Goal: Task Accomplishment & Management: Manage account settings

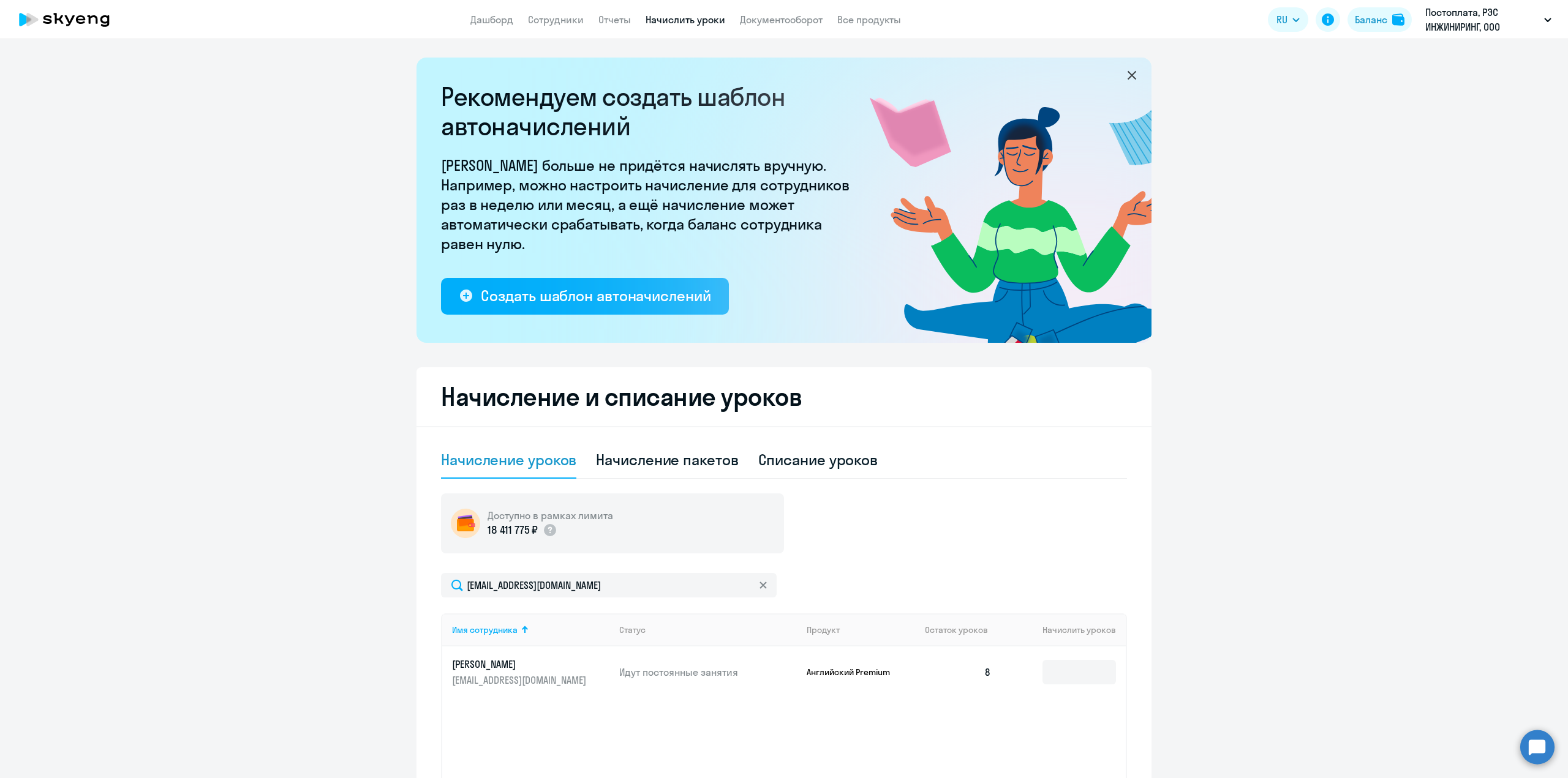
select select "10"
click at [553, 22] on link "Сотрудники" at bounding box center [556, 20] width 56 height 13
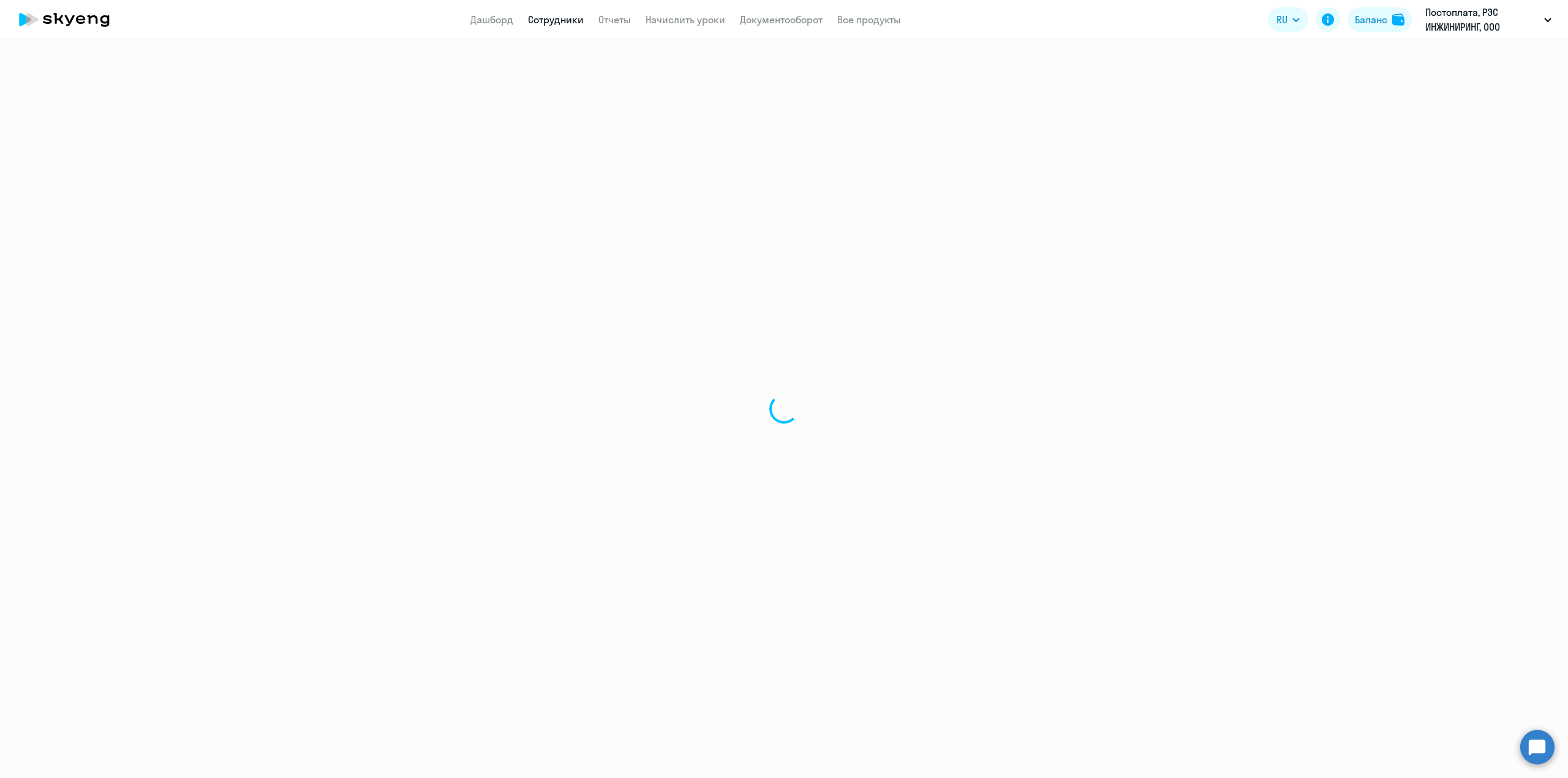
select select "30"
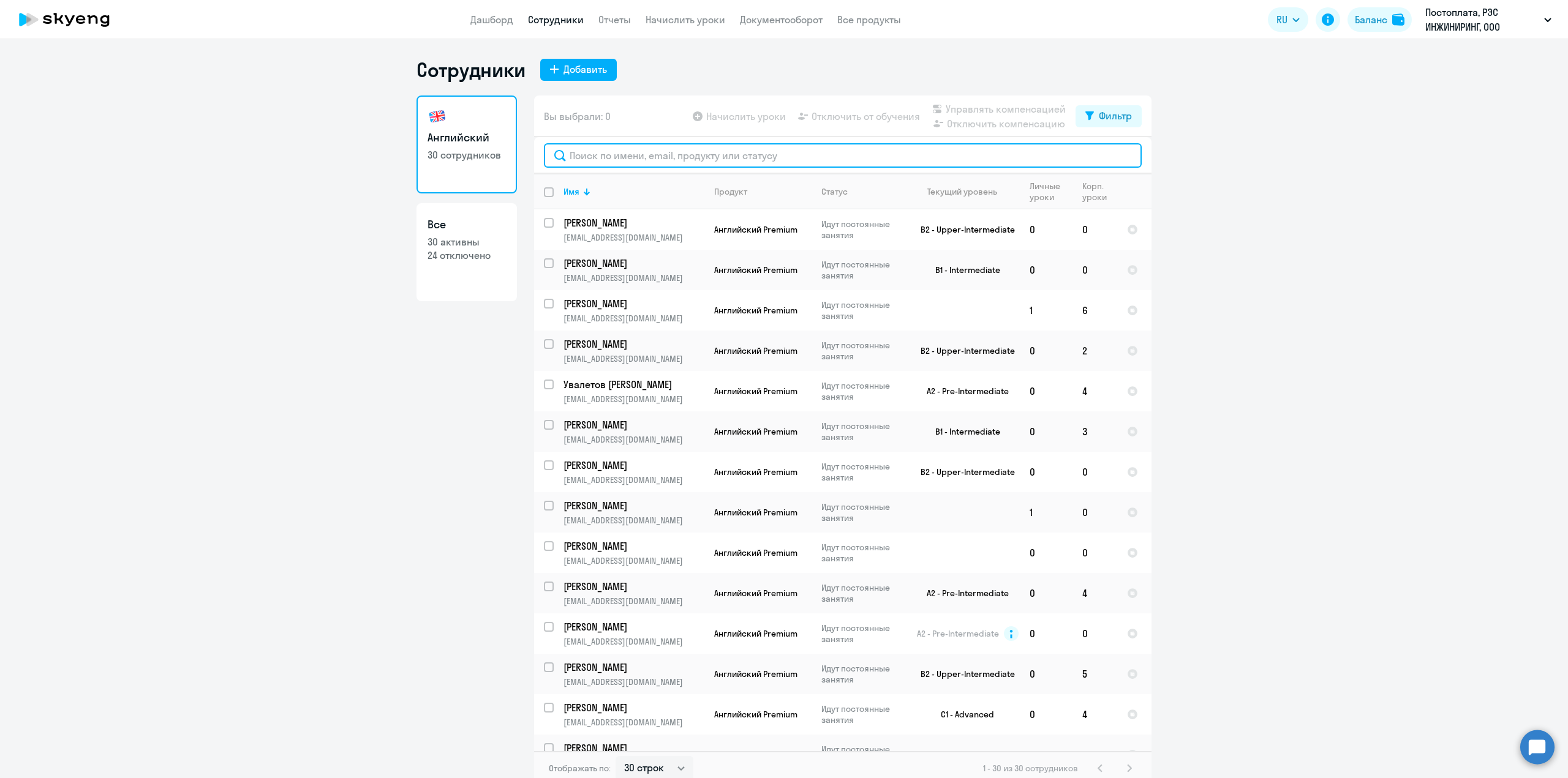
click at [599, 152] on input "text" at bounding box center [843, 155] width 598 height 24
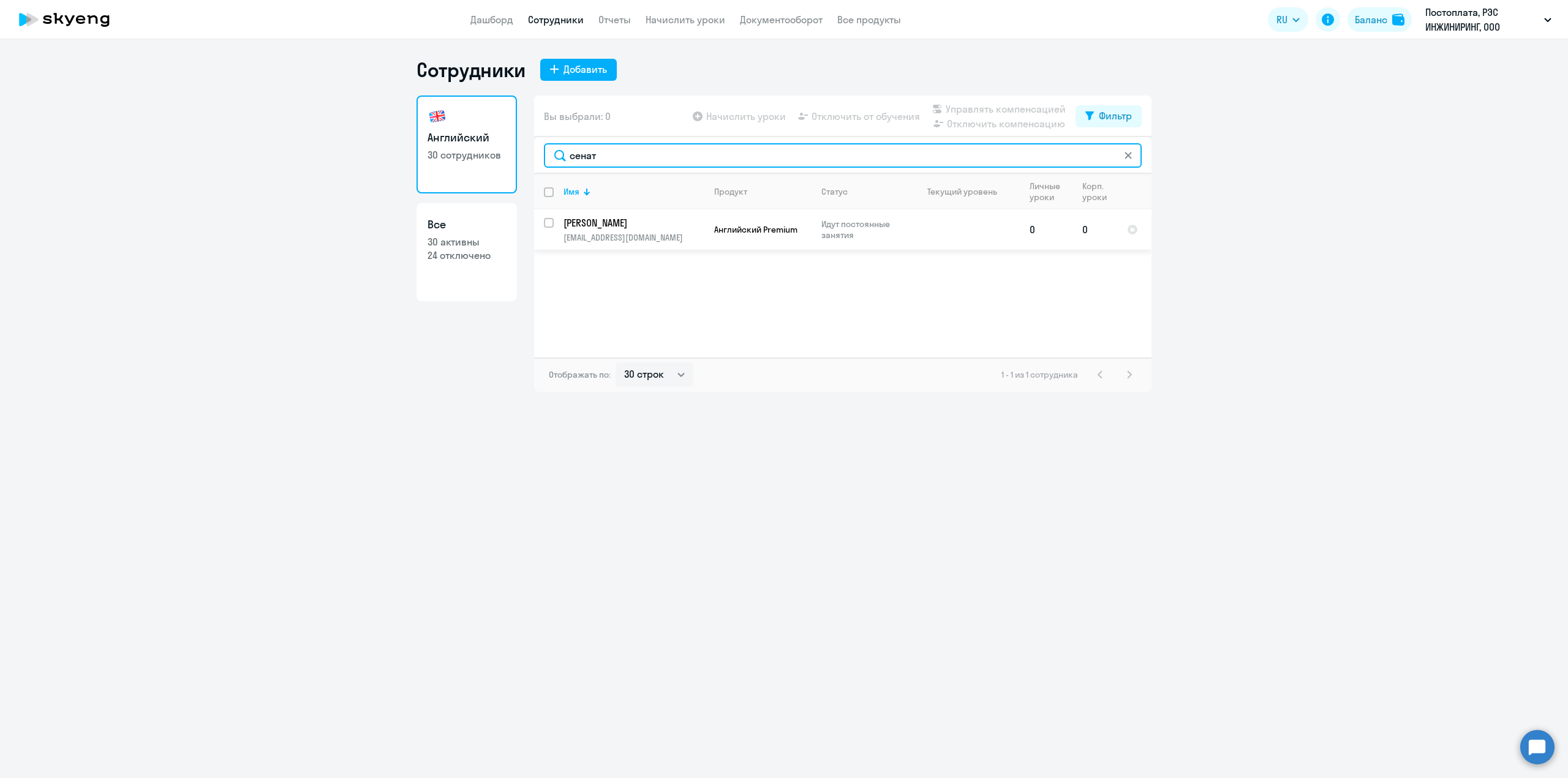
type input "сенат"
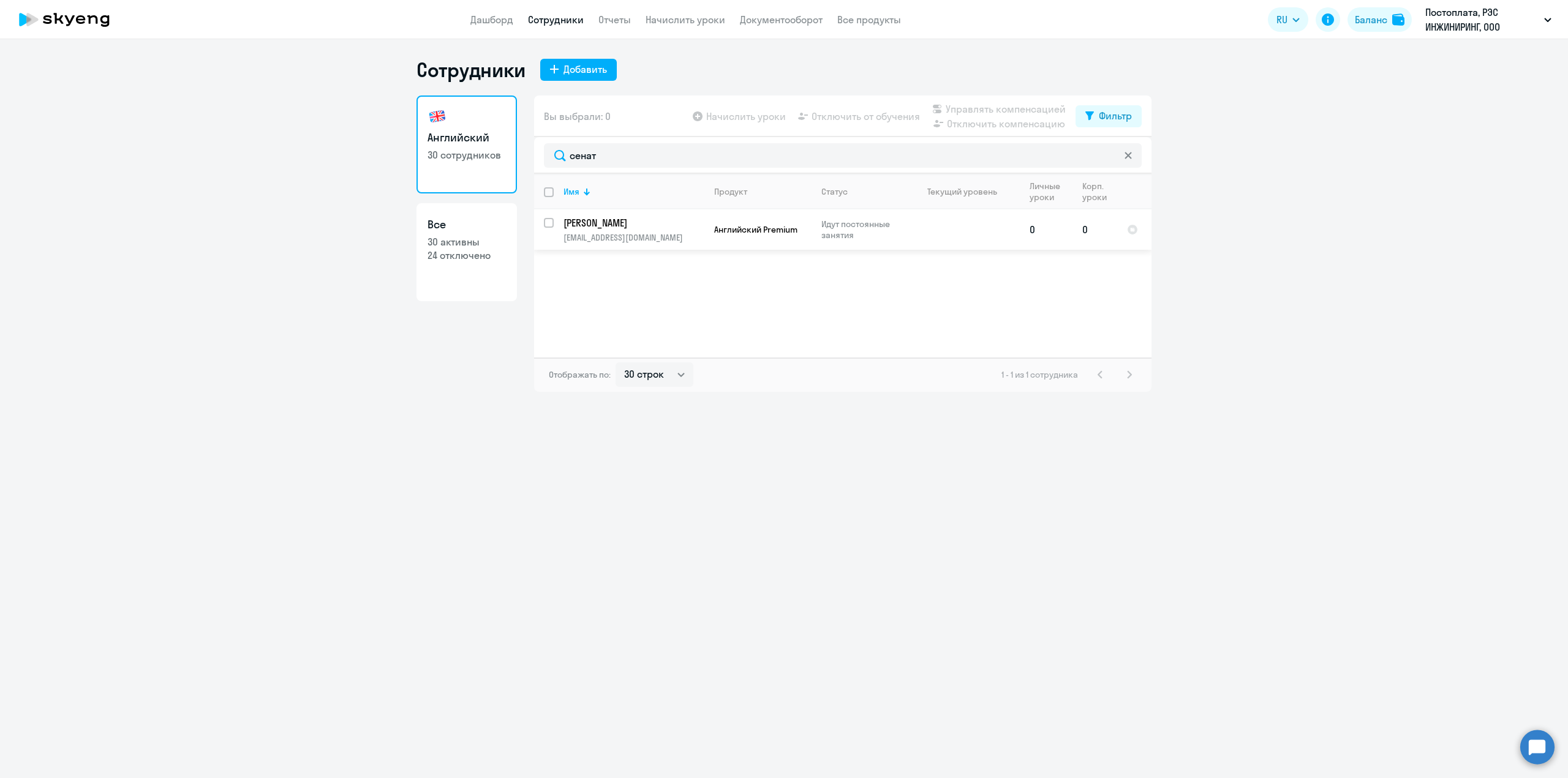
click at [548, 224] on input "select row 42177903" at bounding box center [555, 230] width 24 height 24
checkbox input "true"
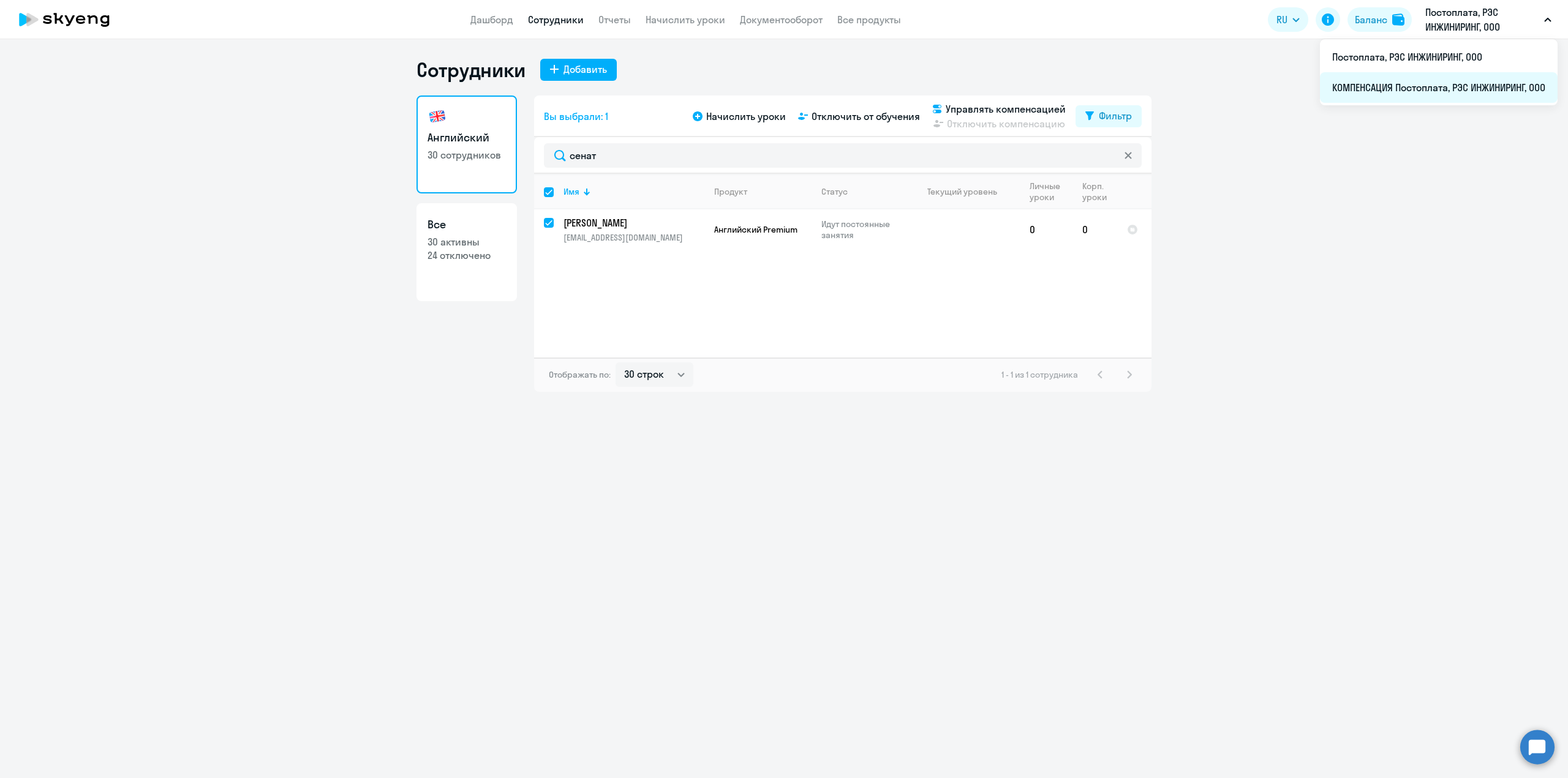
click at [1436, 87] on li "КОМПЕНСАЦИЯ Постоплата, РЭС ИНЖИНИРИНГ, ООО" at bounding box center [1438, 88] width 237 height 30
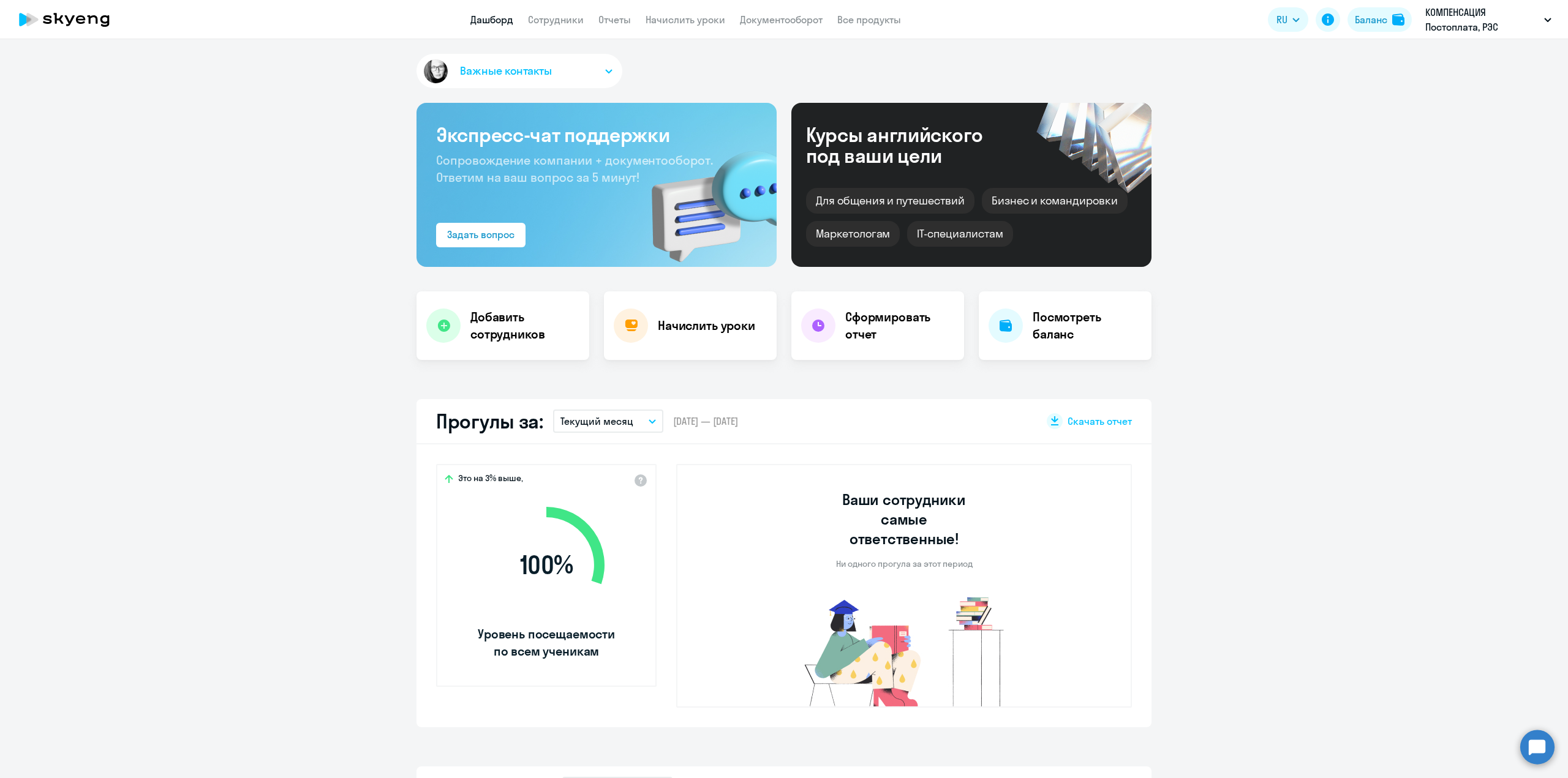
select select "30"
click at [553, 22] on link "Сотрудники" at bounding box center [556, 20] width 56 height 13
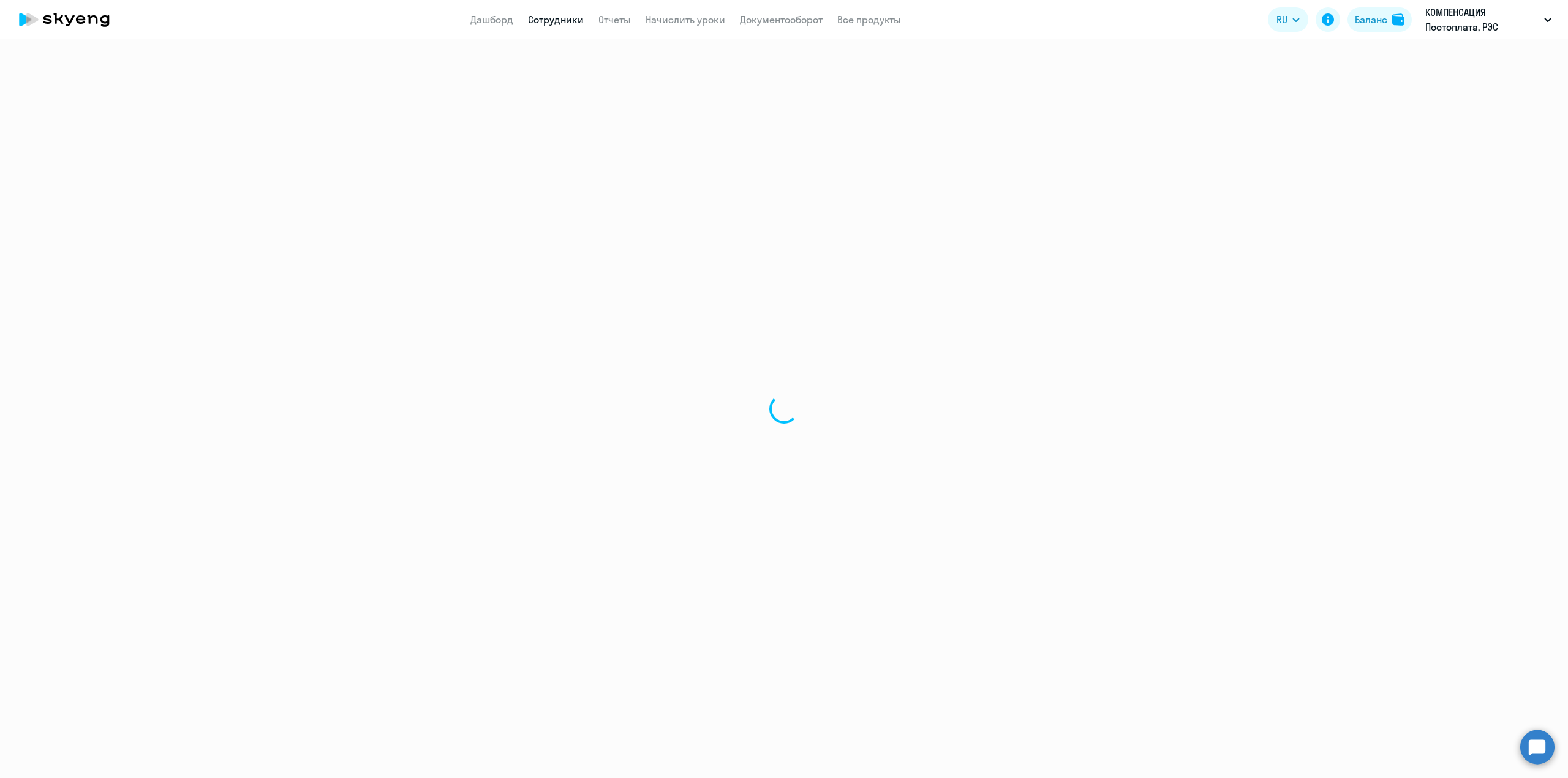
select select "30"
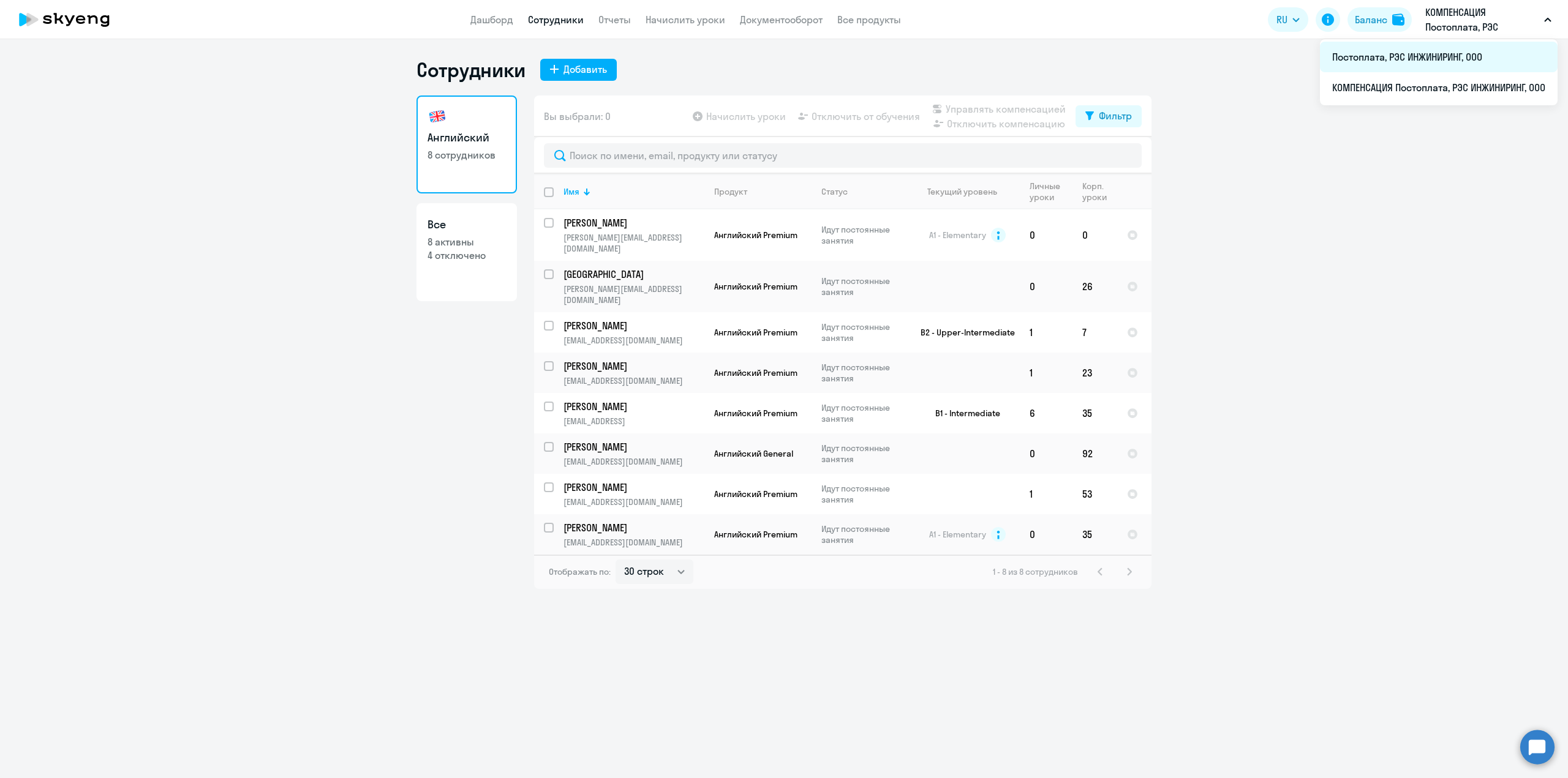
click at [1383, 56] on li "Постоплата, РЭС ИНЖИНИРИНГ, ООО" at bounding box center [1438, 57] width 237 height 30
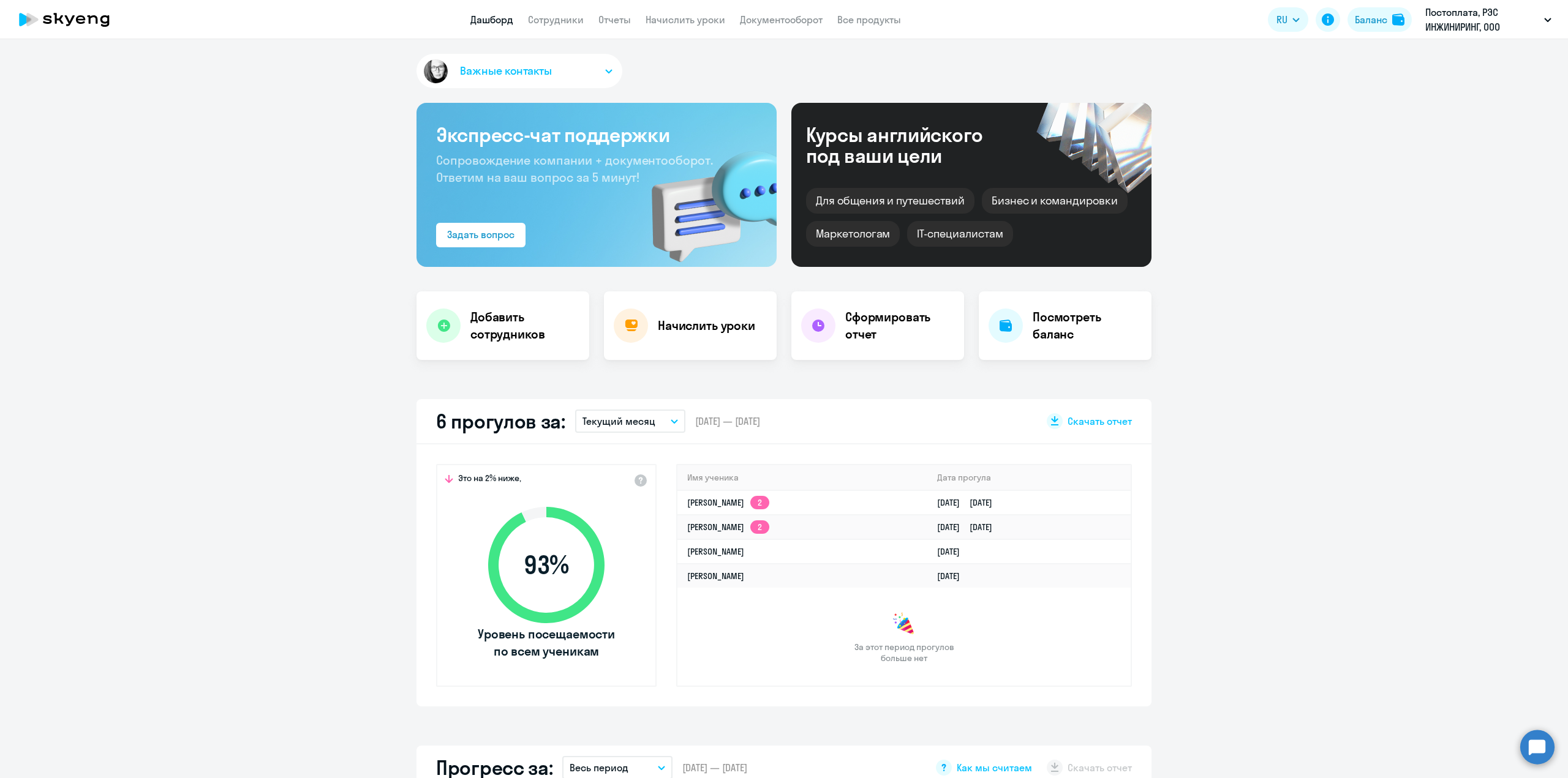
select select "30"
click at [551, 22] on link "Сотрудники" at bounding box center [556, 20] width 56 height 13
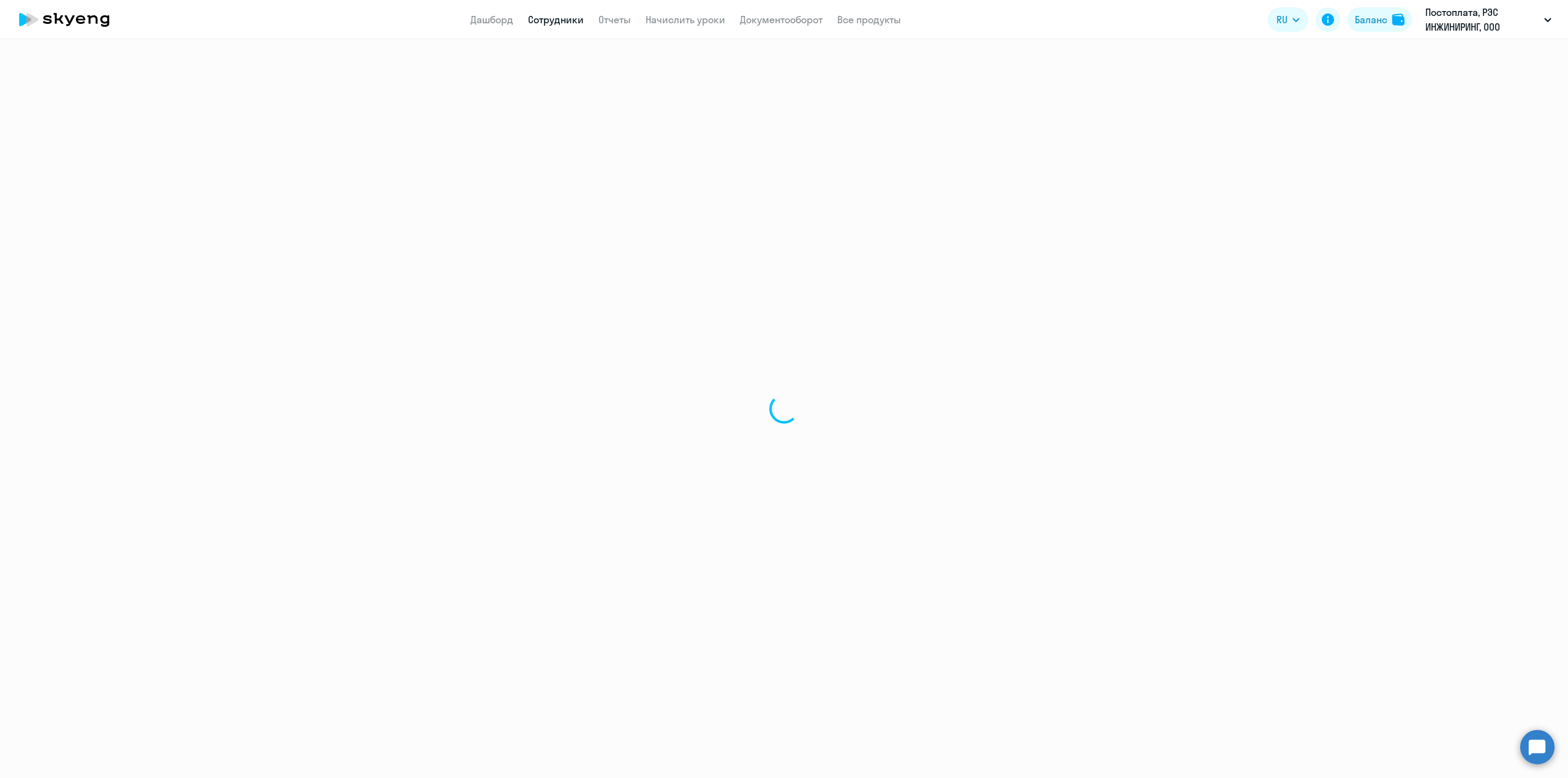
select select "30"
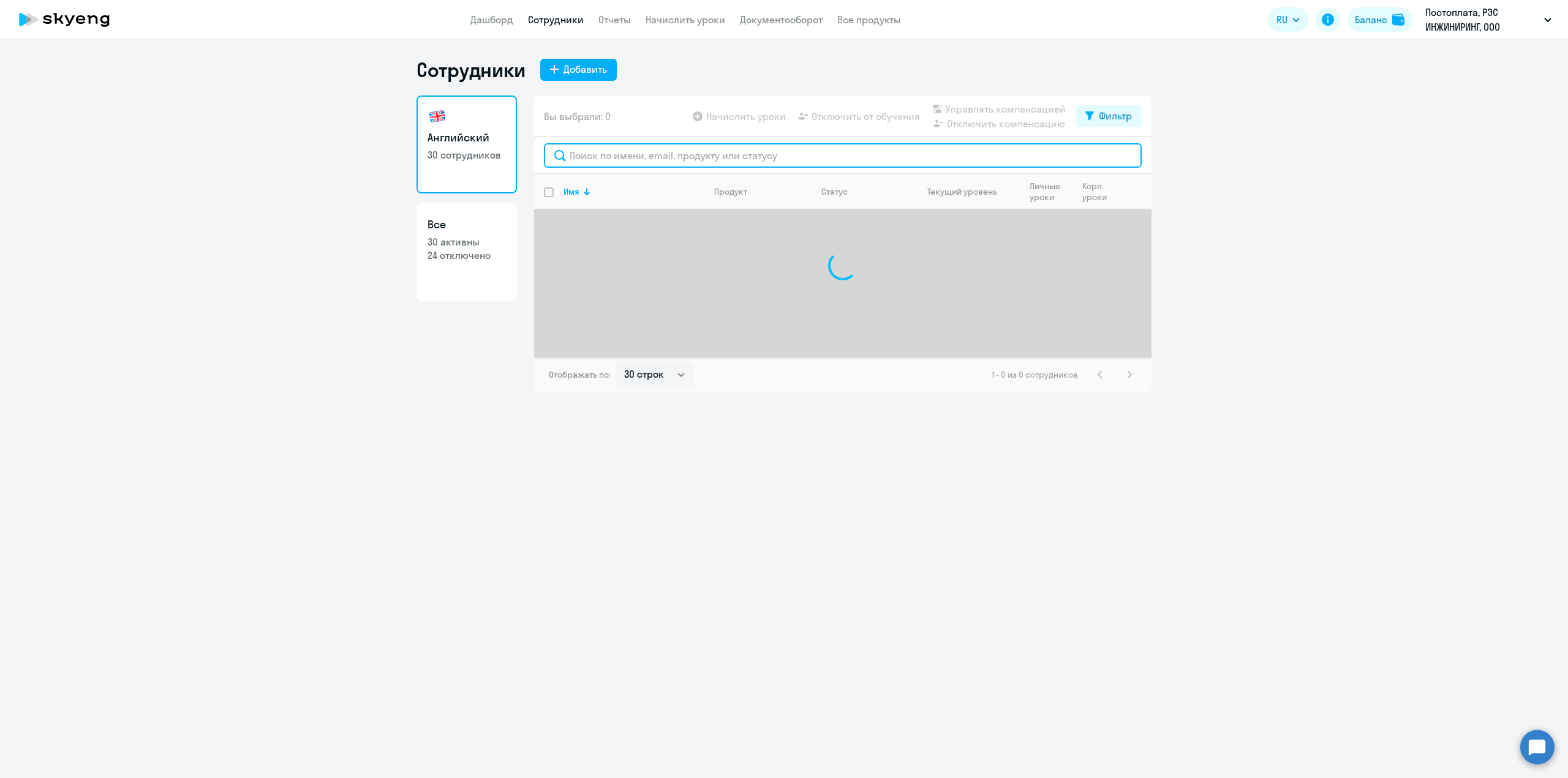
click at [587, 159] on input "text" at bounding box center [843, 155] width 598 height 24
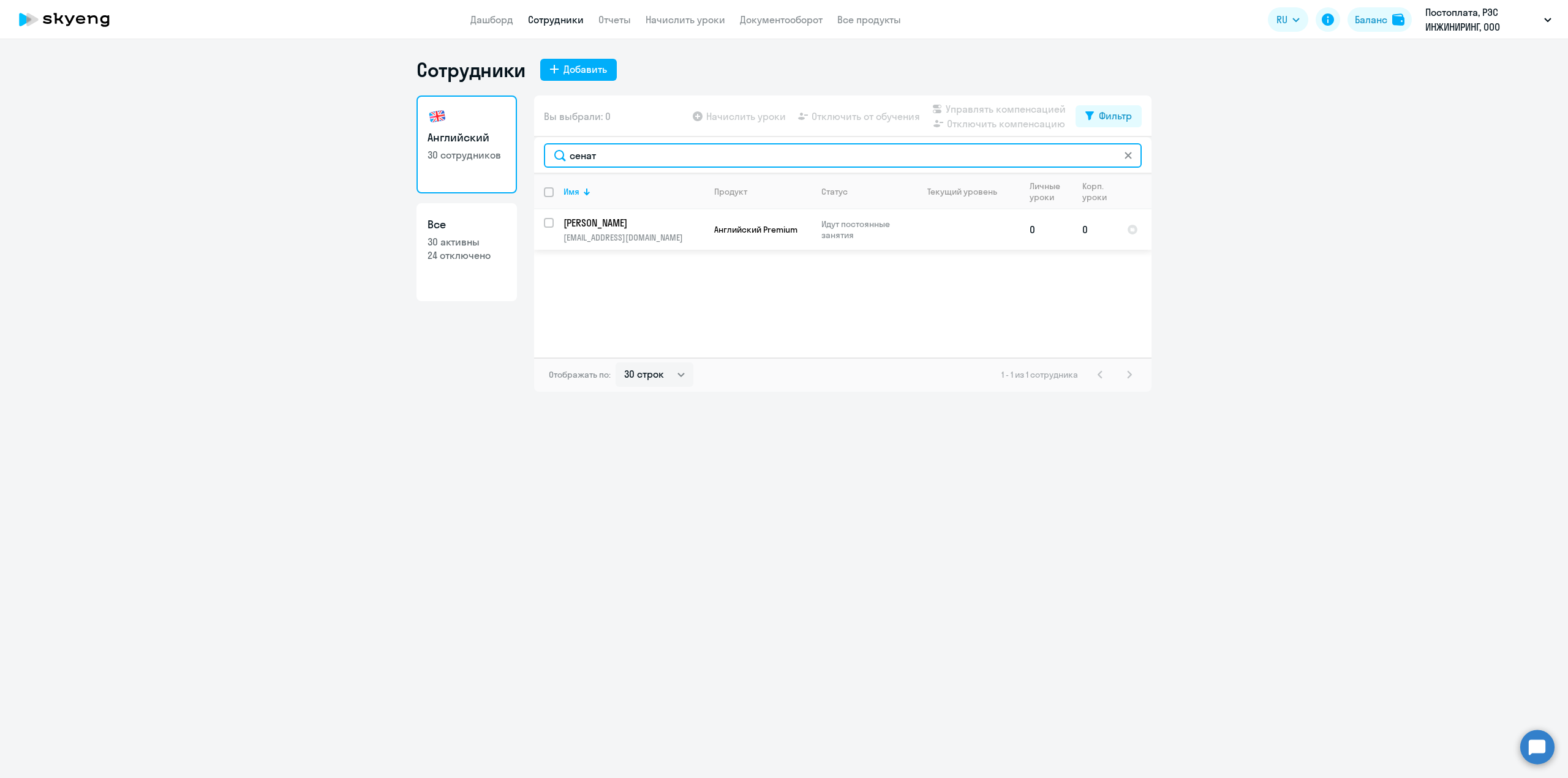
type input "сенат"
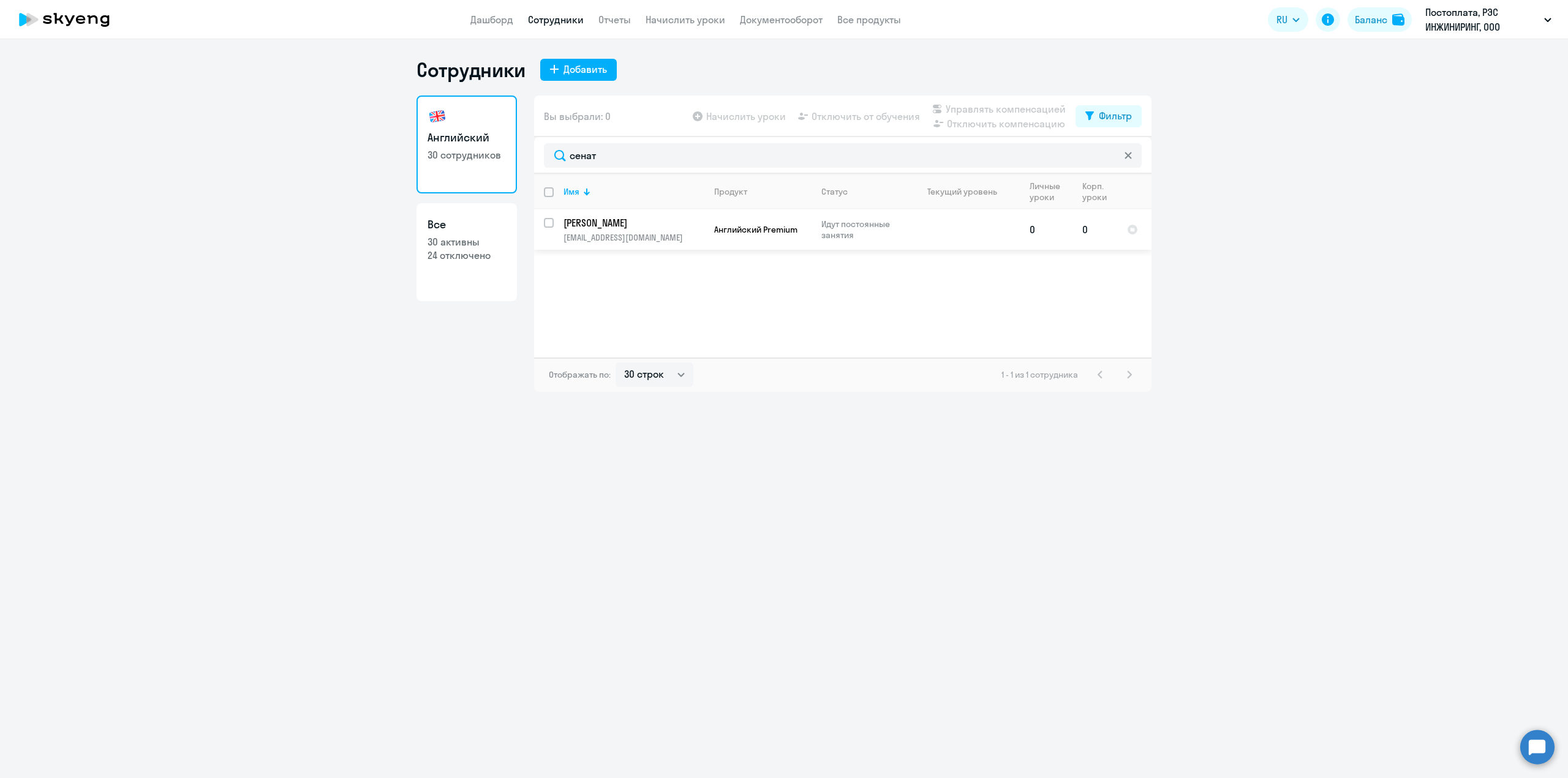
click at [548, 223] on input "select row 42177903" at bounding box center [555, 230] width 24 height 24
checkbox input "true"
click at [722, 114] on span "Начислить уроки" at bounding box center [746, 116] width 80 height 14
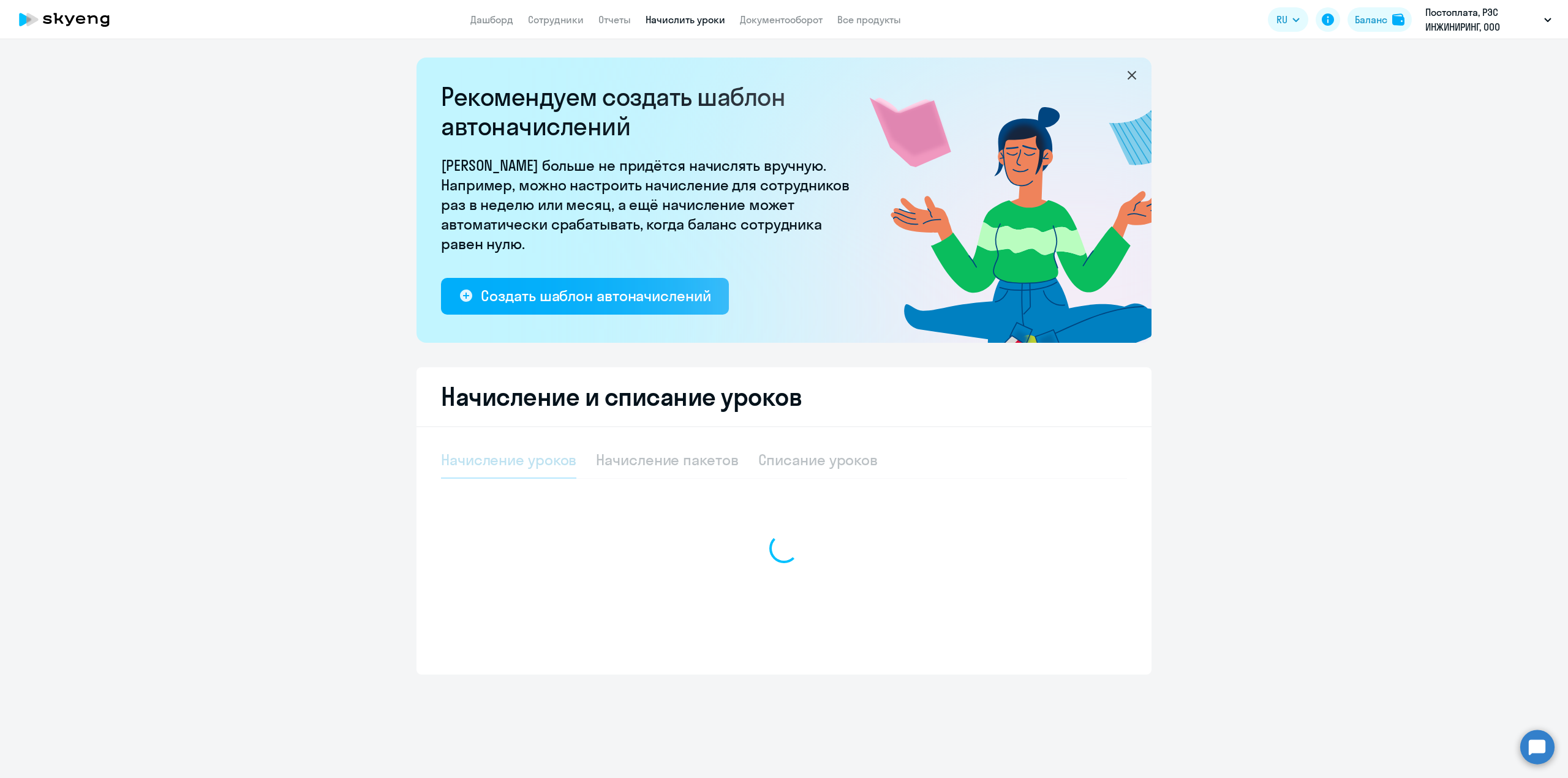
select select "10"
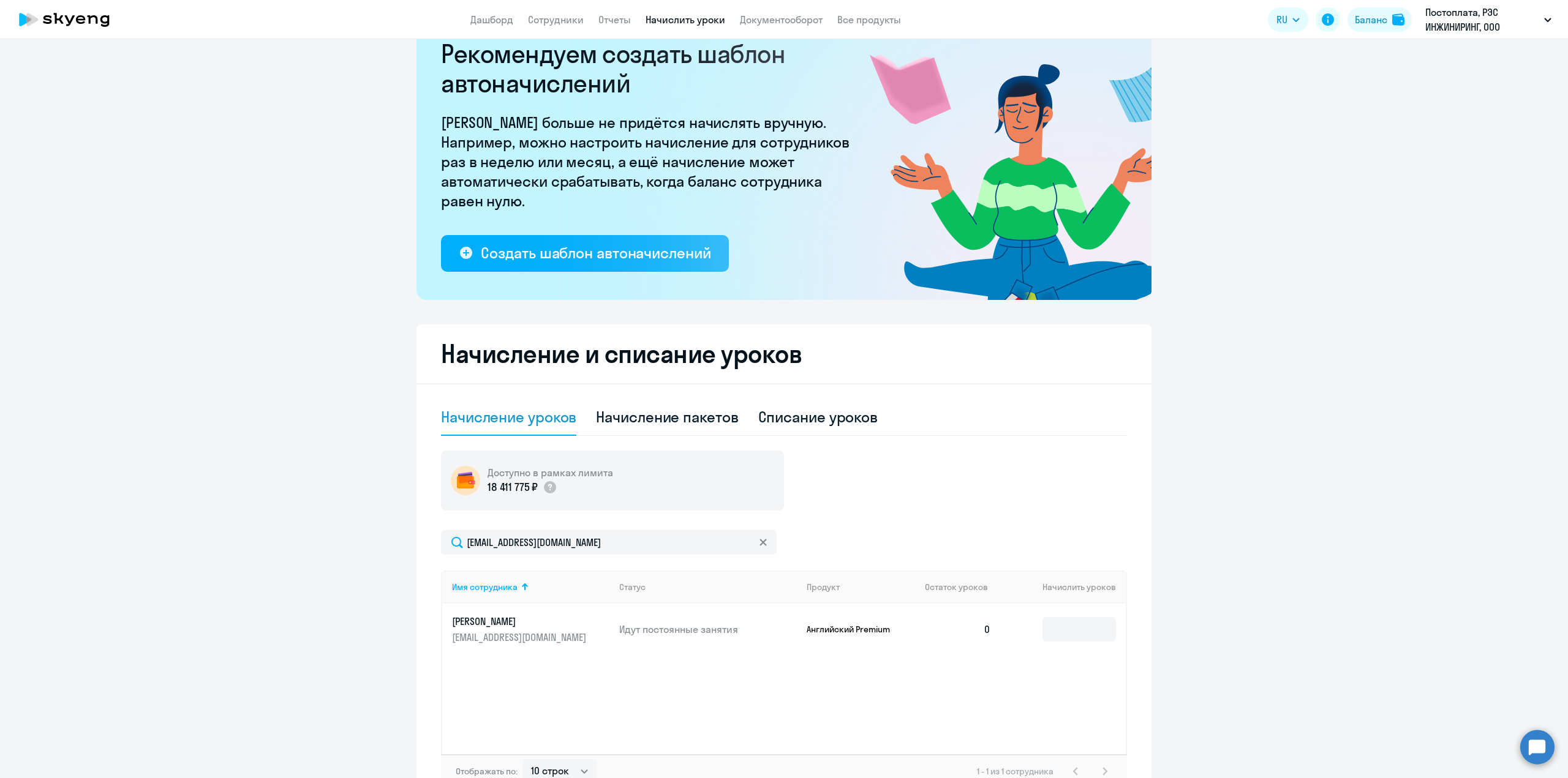
scroll to position [61, 0]
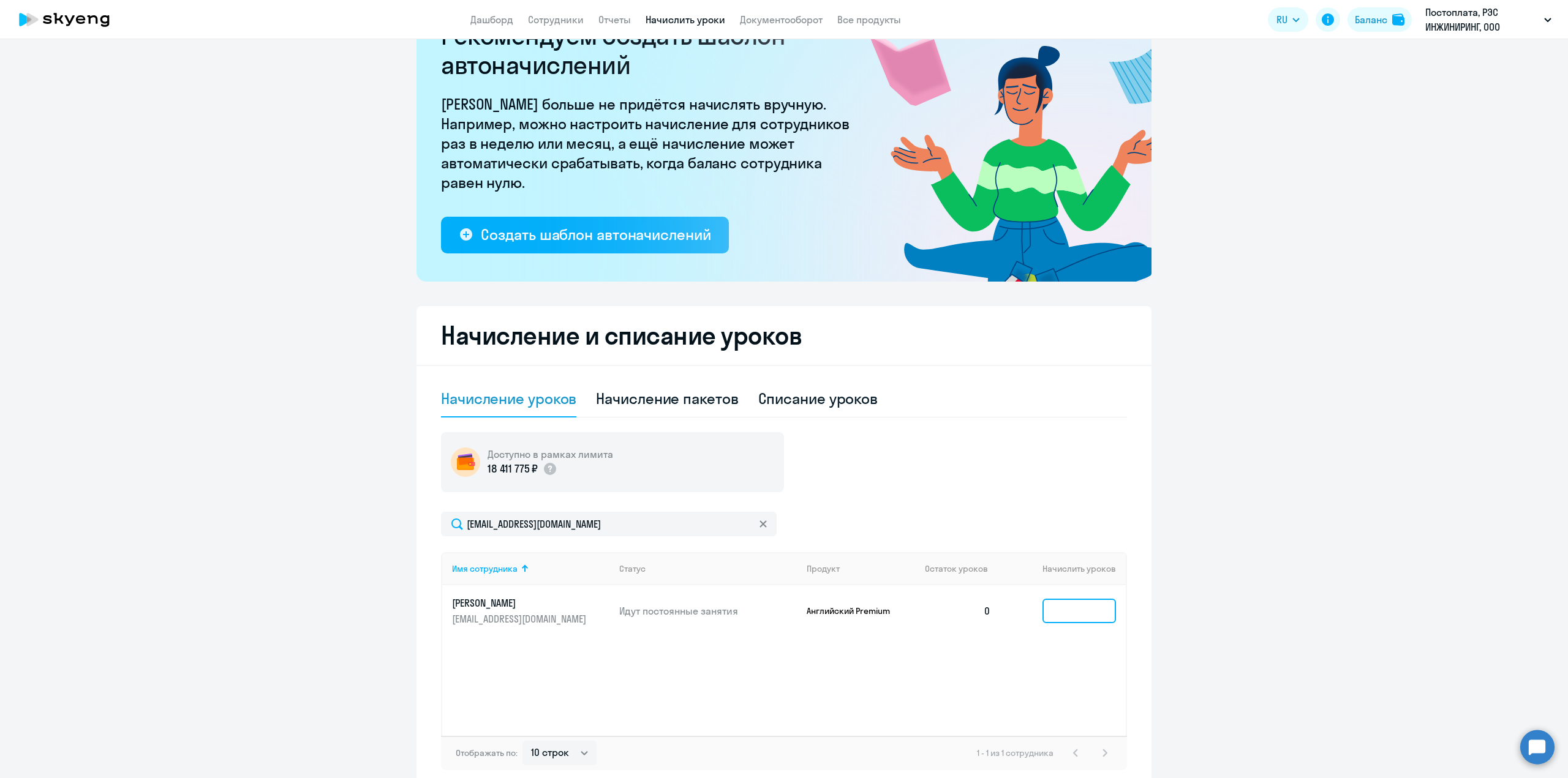
click at [1090, 615] on input at bounding box center [1079, 611] width 73 height 24
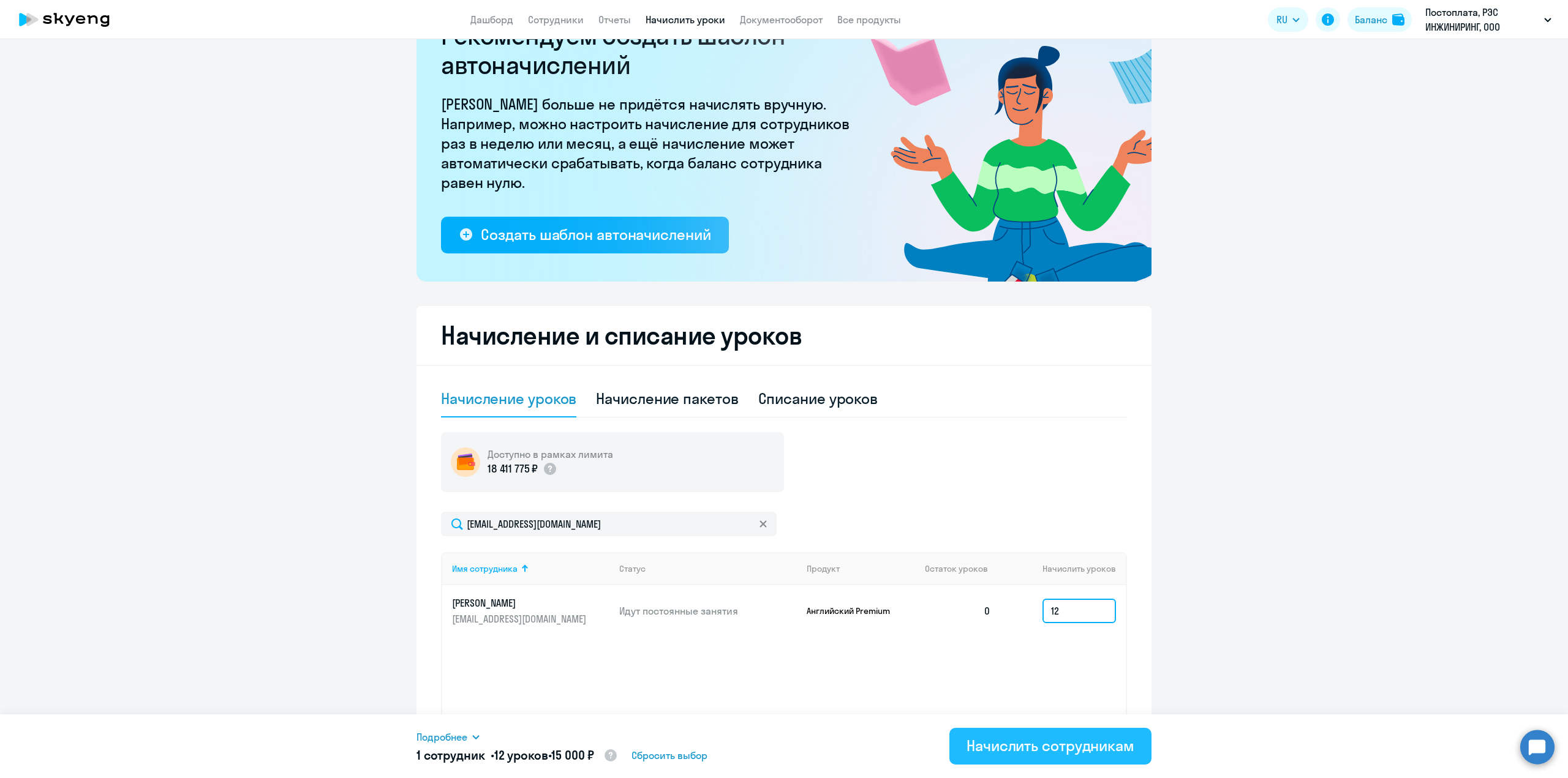
type input "12"
click at [1047, 750] on div "Начислить сотрудникам" at bounding box center [1050, 746] width 167 height 20
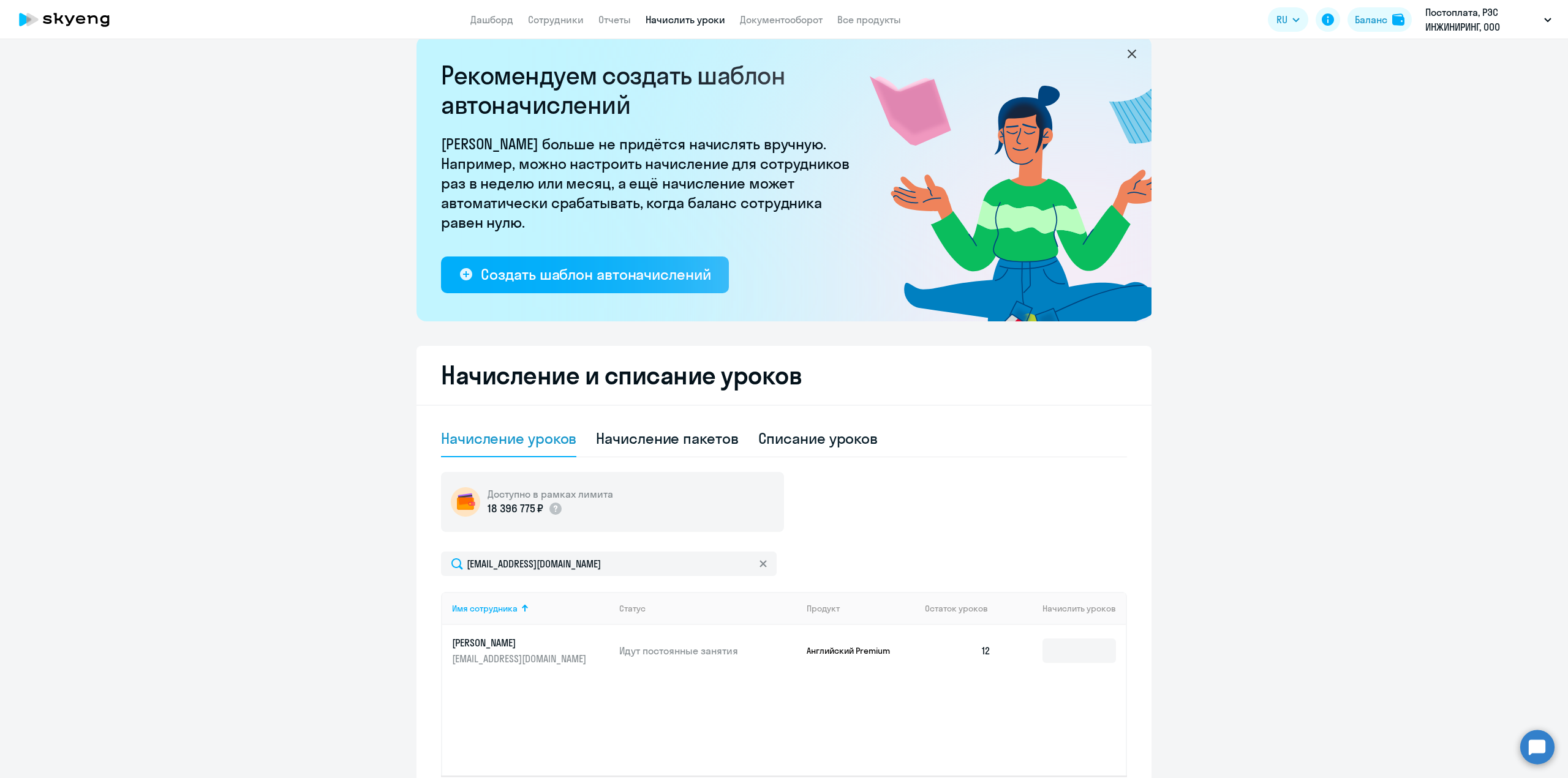
scroll to position [0, 0]
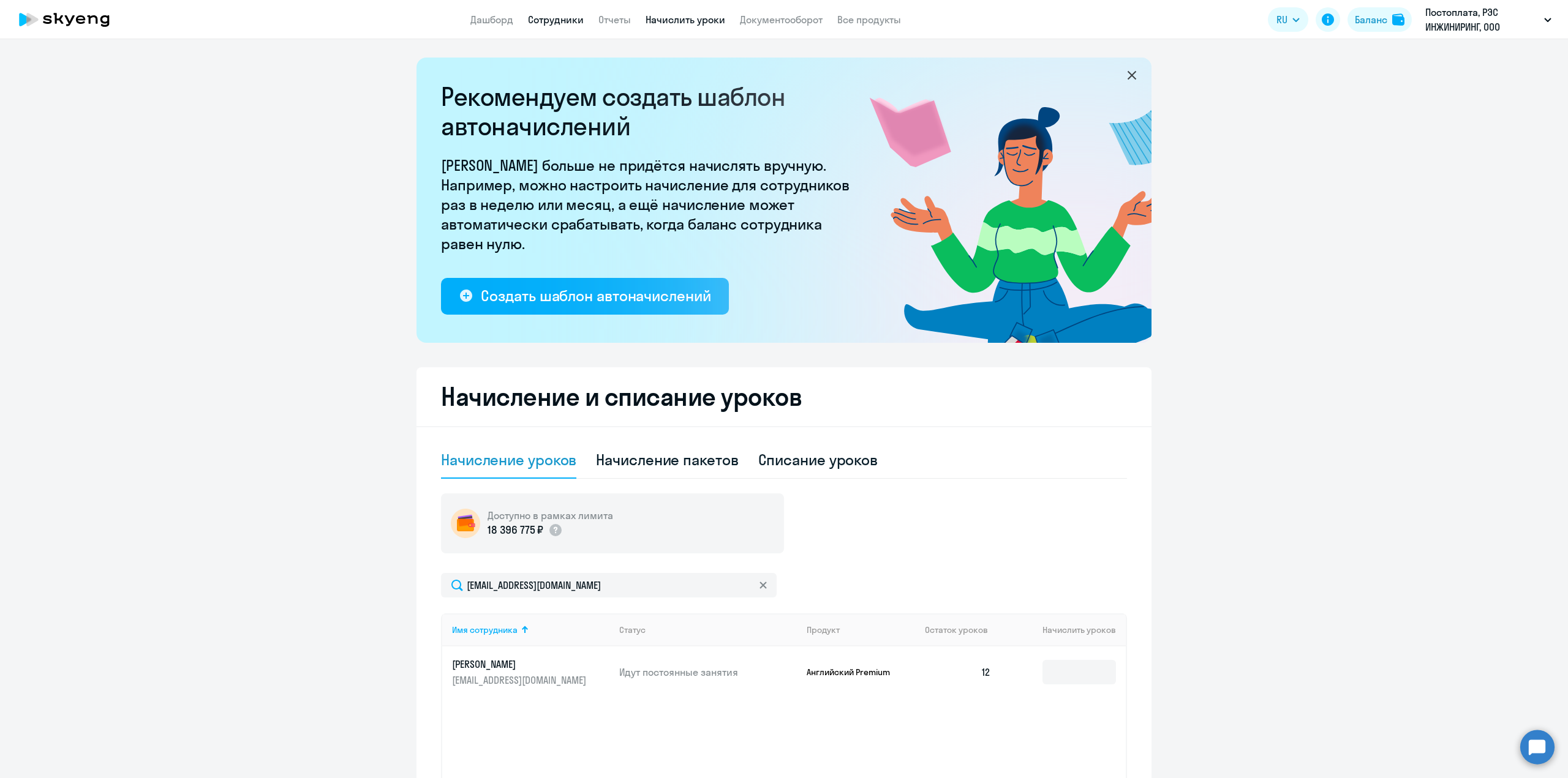
click at [563, 16] on link "Сотрудники" at bounding box center [556, 20] width 56 height 13
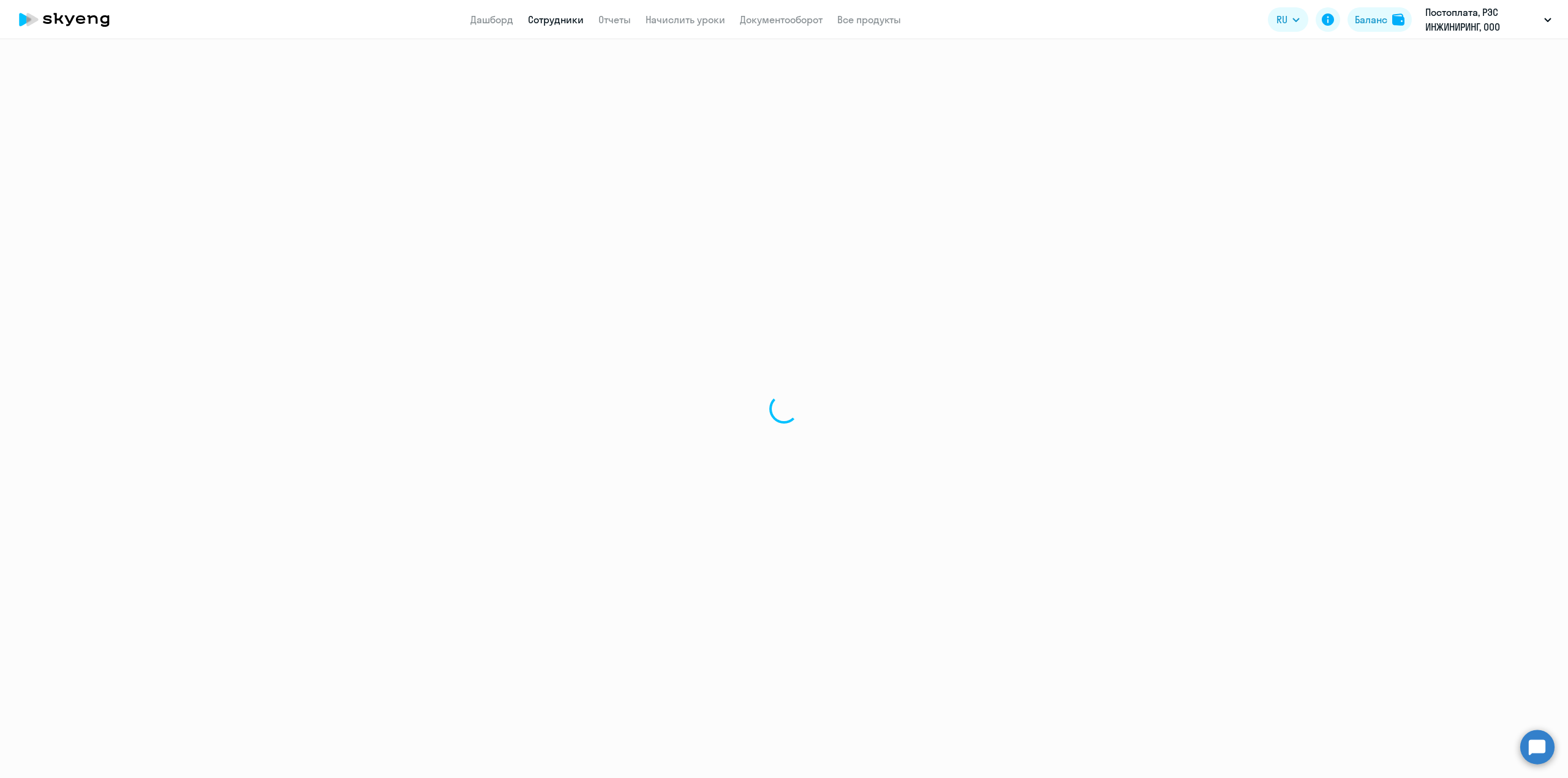
select select "30"
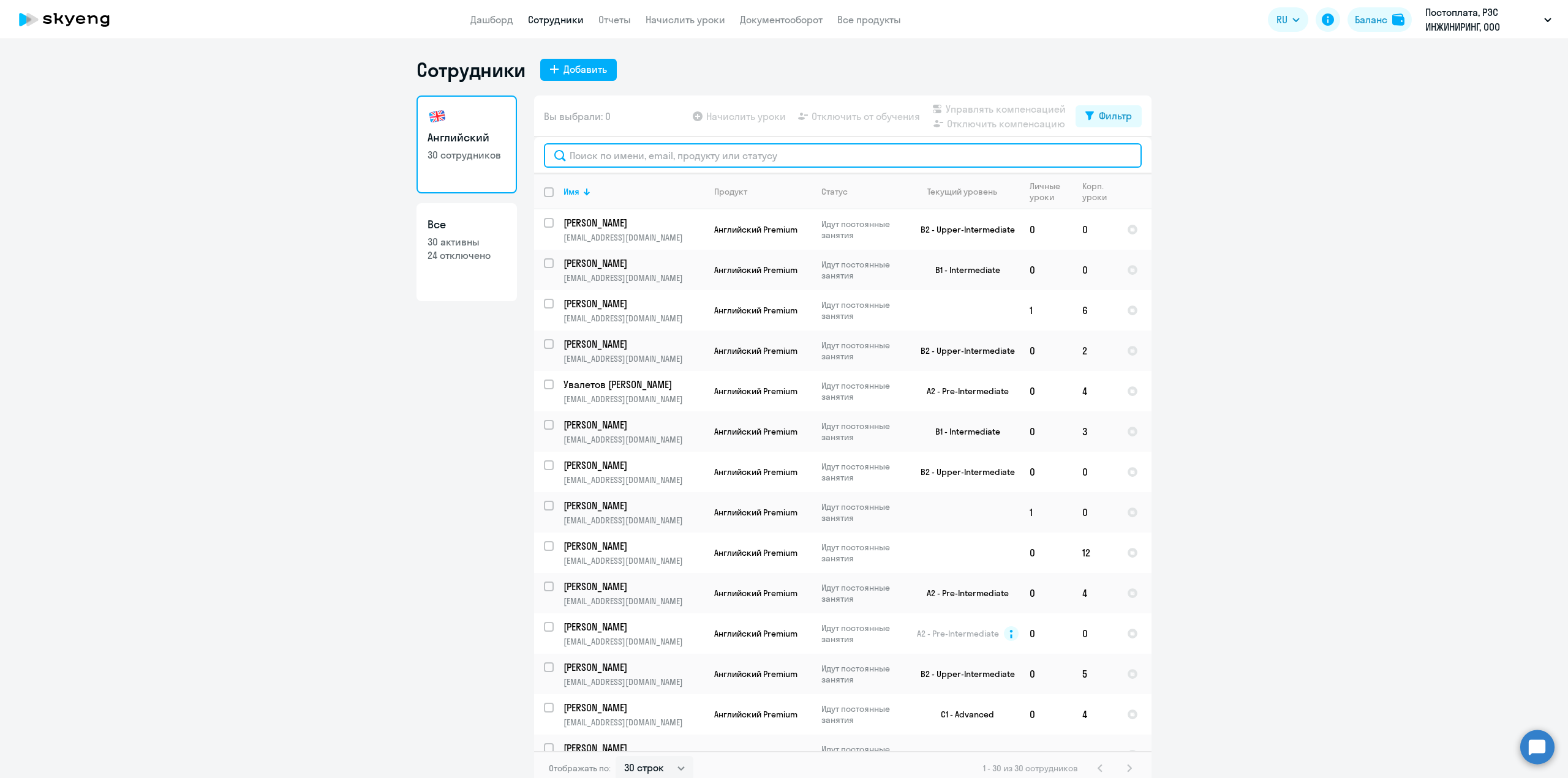
click at [613, 158] on input "text" at bounding box center [843, 155] width 598 height 24
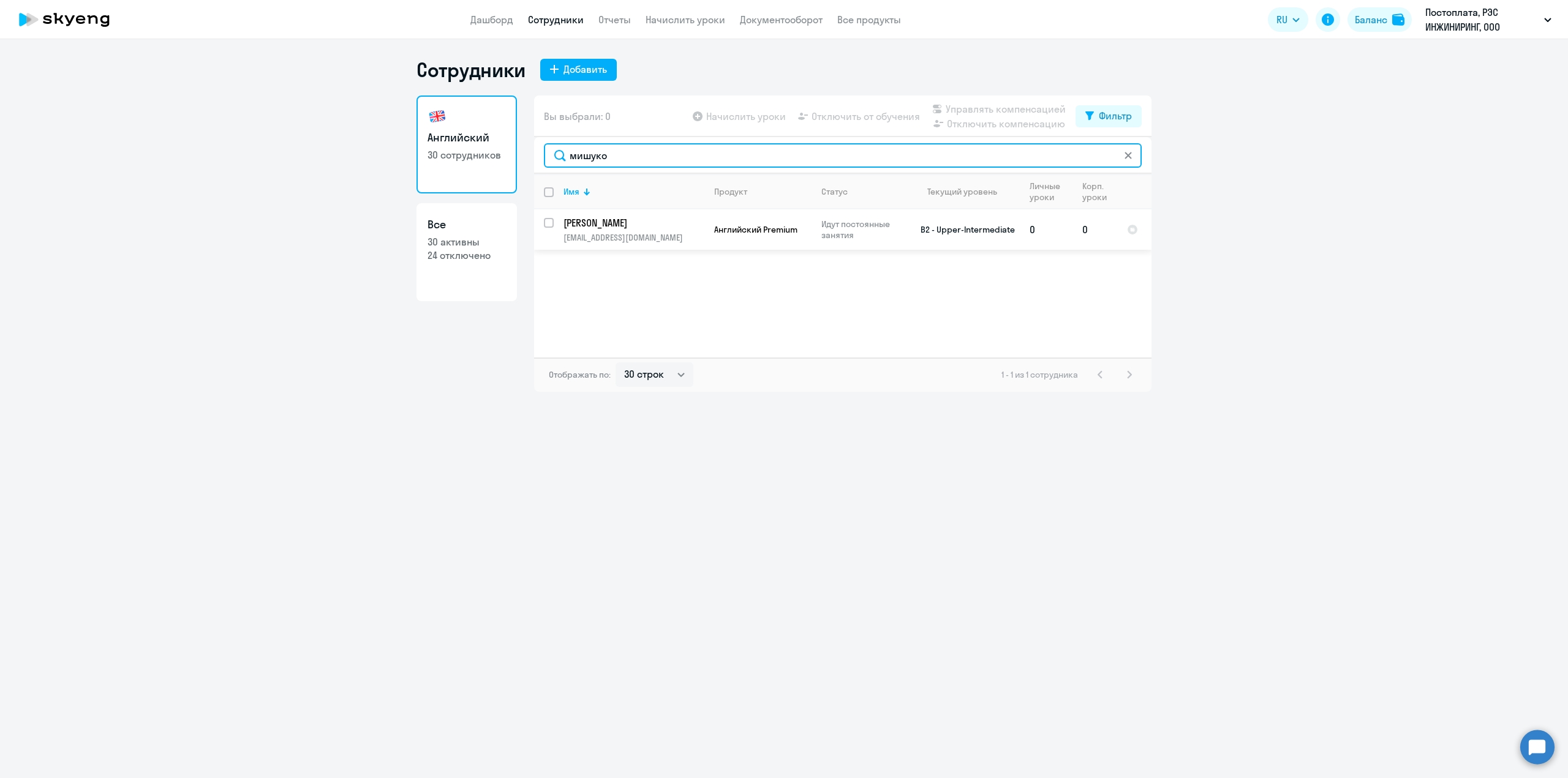
type input "мишуко"
click at [549, 226] on input "select row 22561352" at bounding box center [555, 230] width 24 height 24
checkbox input "true"
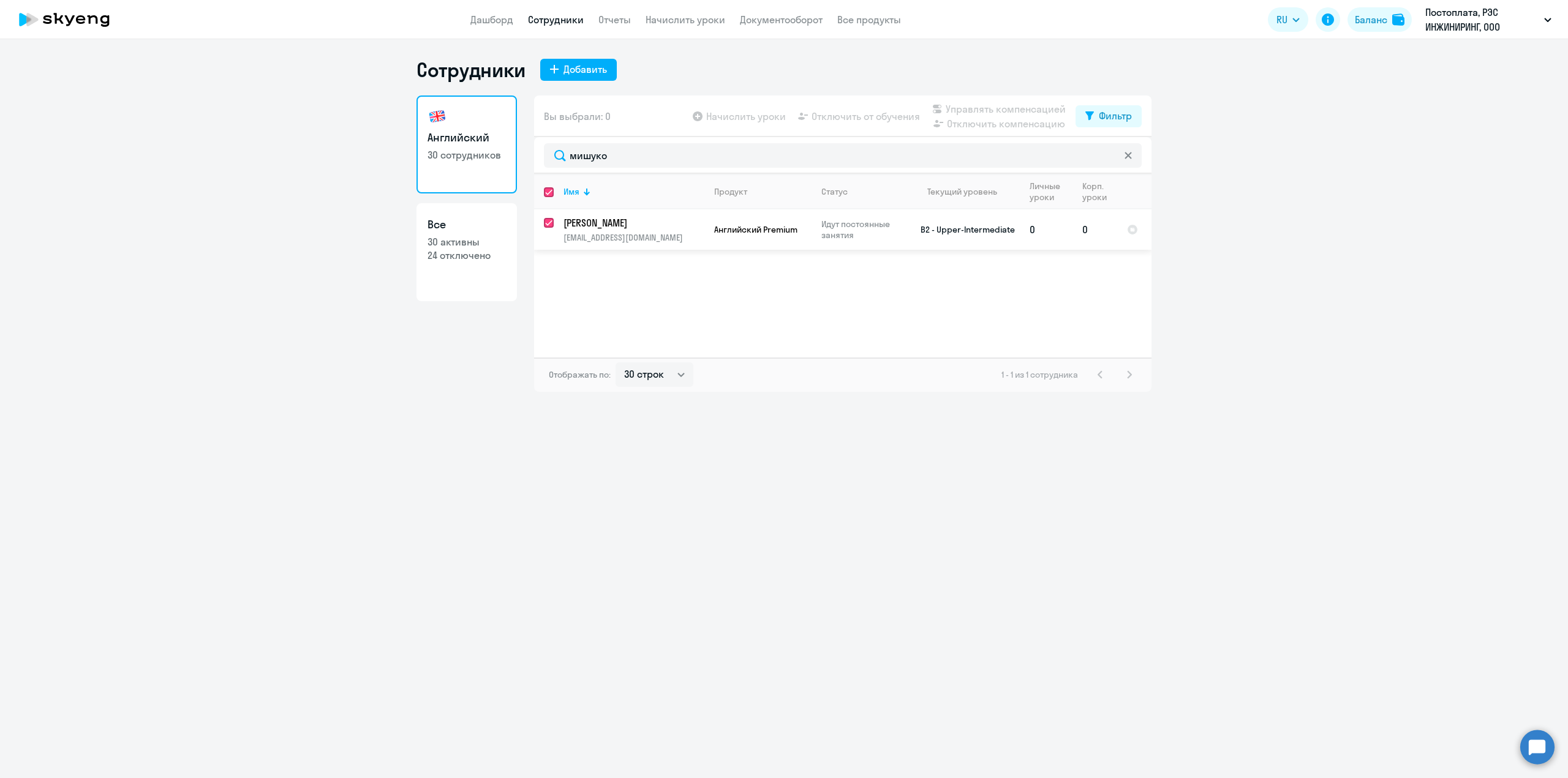
checkbox input "true"
click at [753, 115] on span "Начислить уроки" at bounding box center [746, 116] width 80 height 14
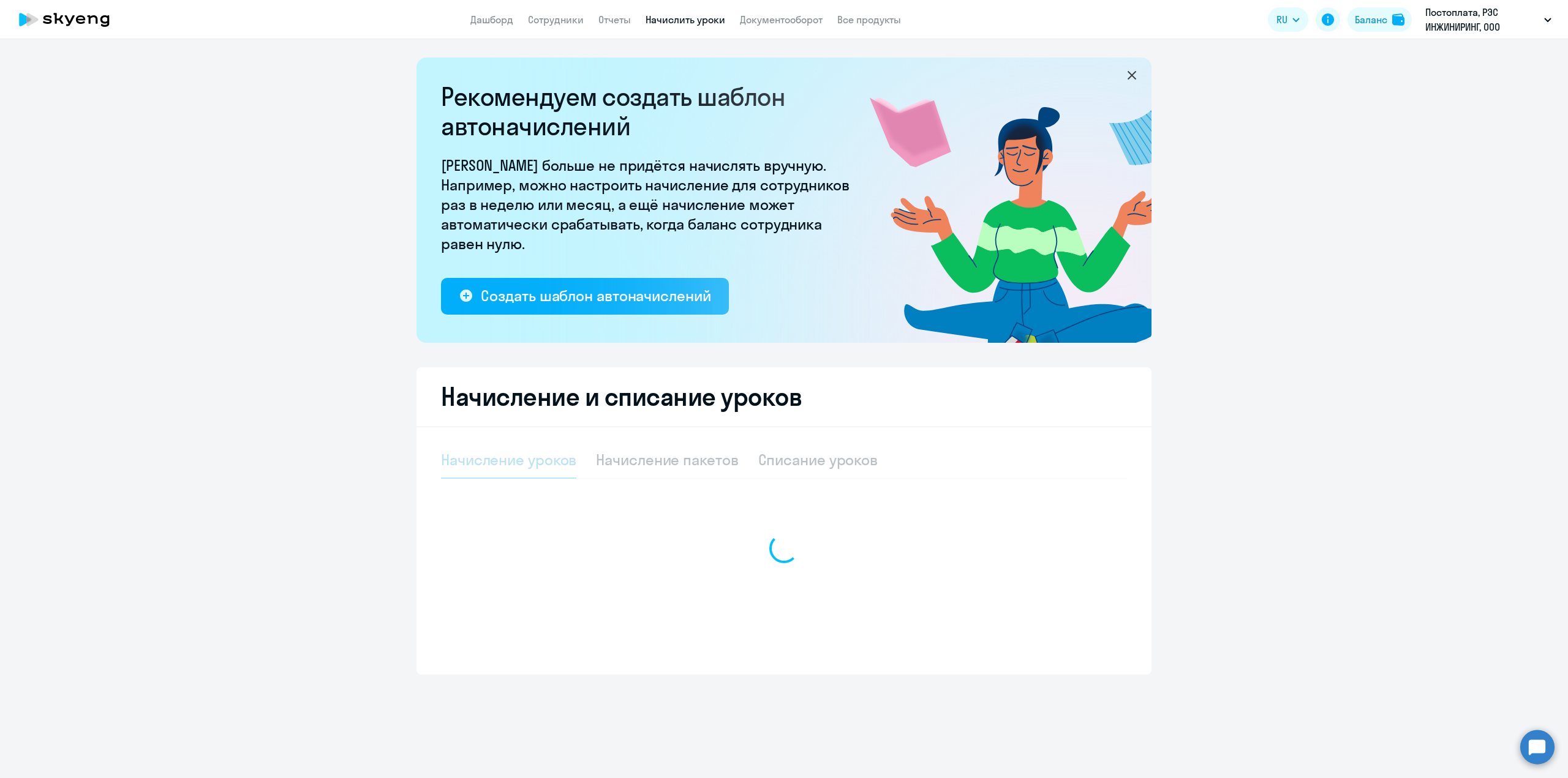
select select "10"
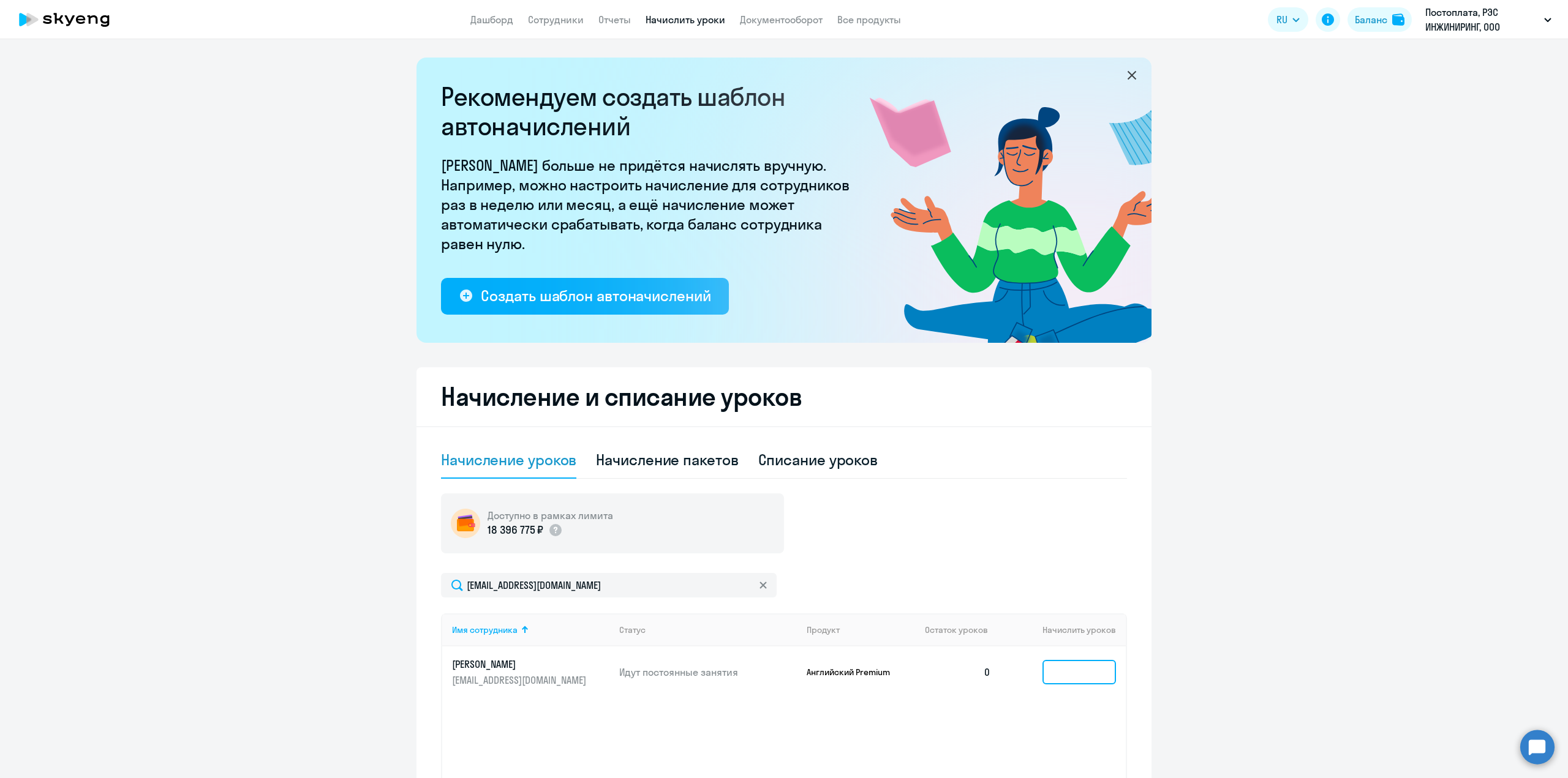
click at [1047, 669] on input at bounding box center [1079, 671] width 73 height 24
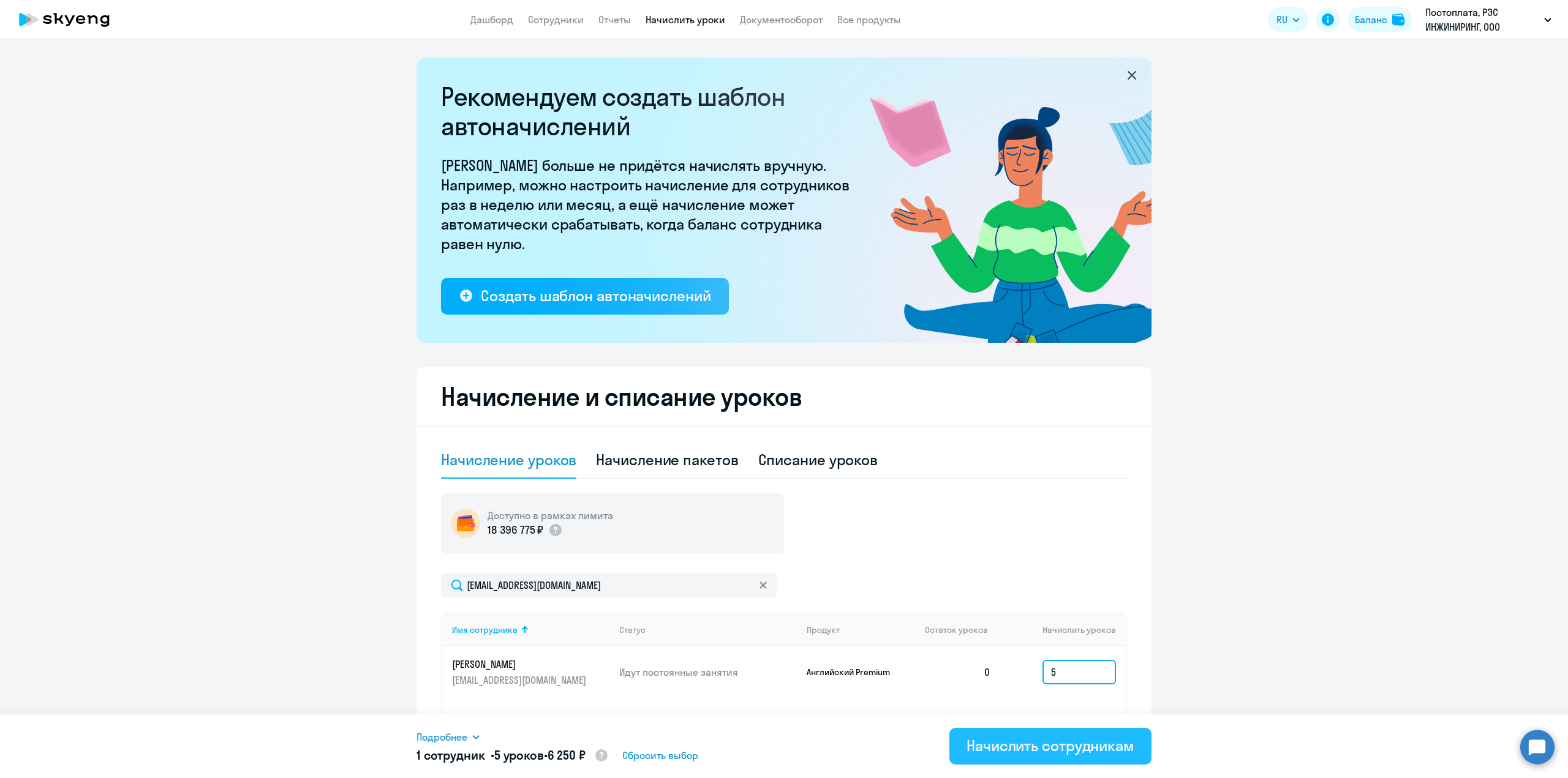
type input "5"
click at [1025, 757] on button "Начислить сотрудникам" at bounding box center [1050, 746] width 202 height 37
